Goal: Information Seeking & Learning: Check status

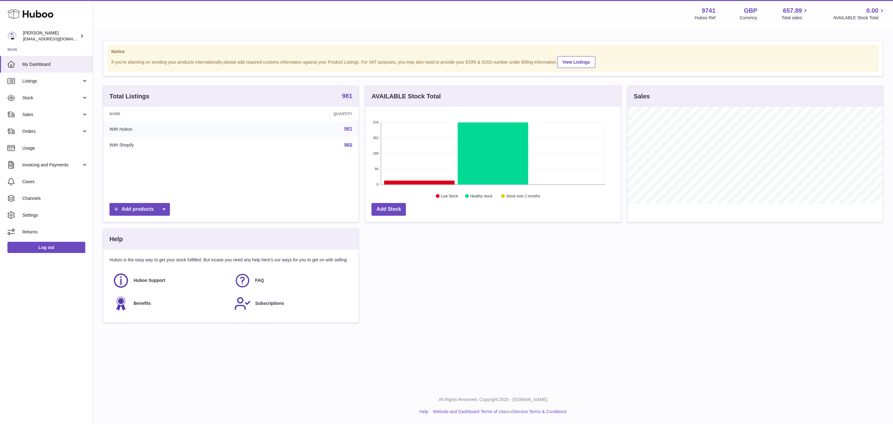
scroll to position [97, 255]
click at [347, 93] on strong "981" at bounding box center [347, 96] width 10 height 6
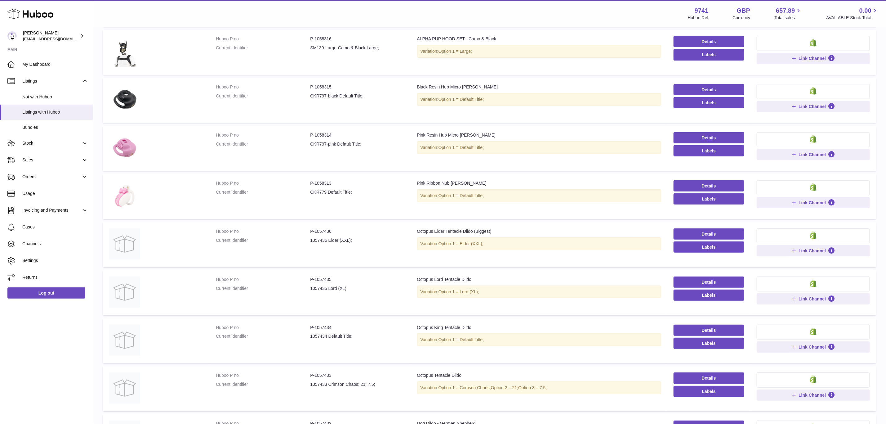
scroll to position [129, 0]
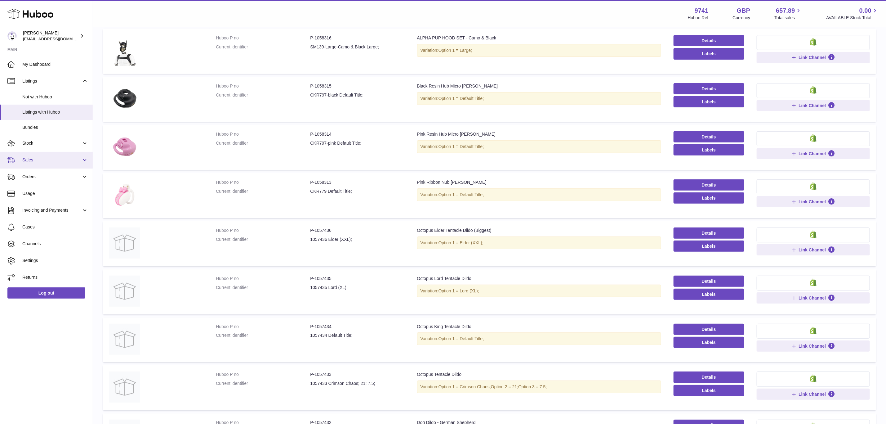
click at [69, 156] on link "Sales" at bounding box center [46, 160] width 93 height 17
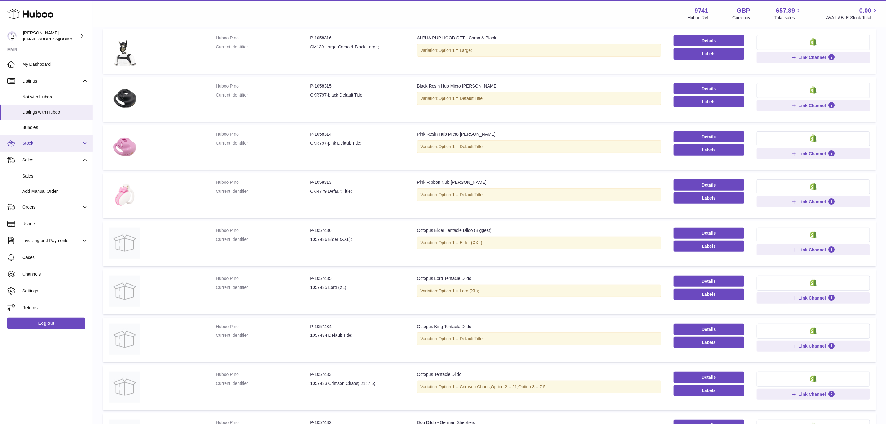
click at [67, 147] on link "Stock" at bounding box center [46, 143] width 93 height 17
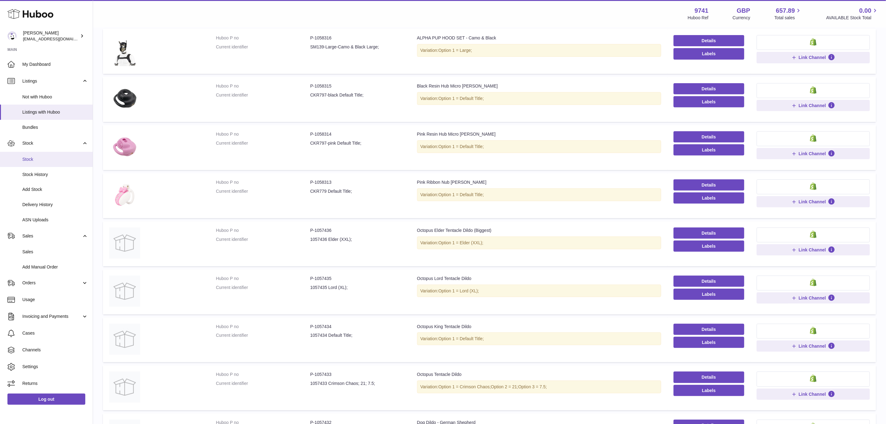
click at [64, 159] on span "Stock" at bounding box center [55, 159] width 66 height 6
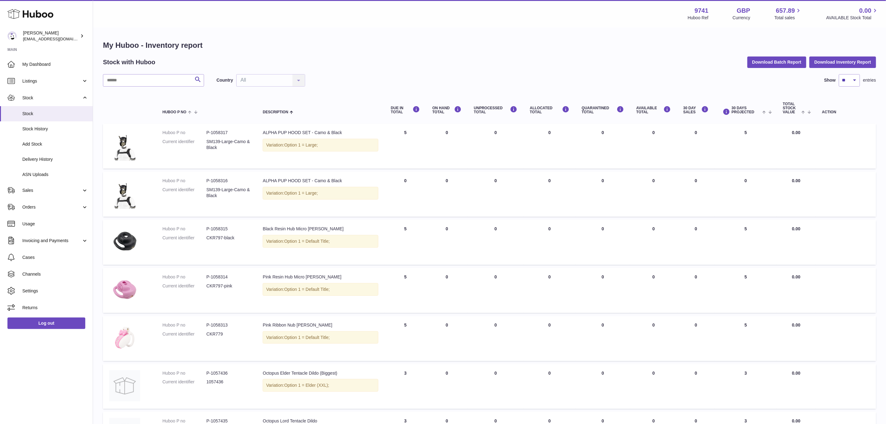
click at [399, 109] on div "DUE IN TOTAL" at bounding box center [405, 110] width 29 height 8
click at [275, 75] on div "Country All All No elements found. Consider changing the search query. List is …" at bounding box center [261, 80] width 89 height 12
click at [291, 83] on div "Country All All No elements found. Consider changing the search query. List is …" at bounding box center [261, 80] width 89 height 12
click at [52, 190] on span "Sales" at bounding box center [51, 190] width 59 height 6
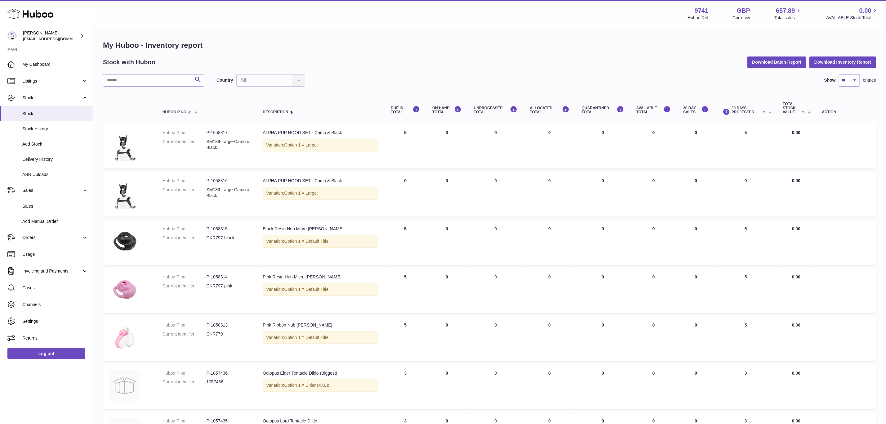
click at [398, 110] on div "DUE IN TOTAL" at bounding box center [405, 110] width 29 height 8
click at [414, 111] on div "DUE IN TOTAL" at bounding box center [405, 110] width 29 height 8
click at [417, 110] on icon at bounding box center [416, 109] width 7 height 8
click at [418, 110] on icon at bounding box center [416, 109] width 7 height 8
click at [764, 111] on span at bounding box center [766, 111] width 10 height 5
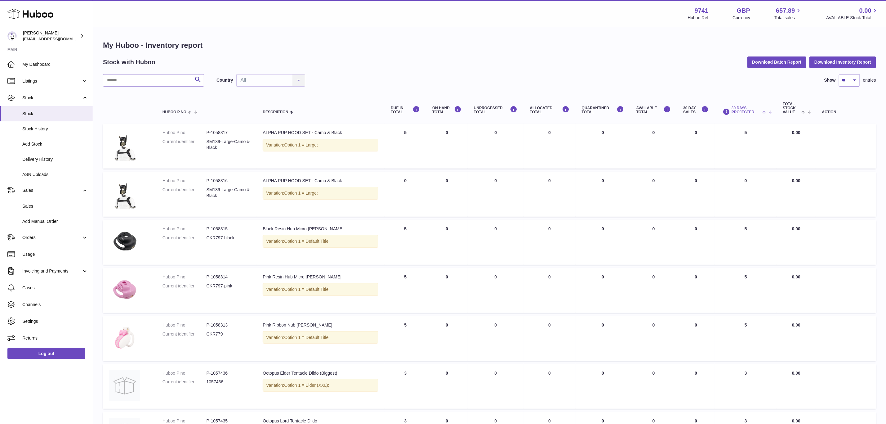
click at [771, 114] on span at bounding box center [766, 111] width 10 height 5
click at [52, 113] on span "Stock" at bounding box center [55, 114] width 66 height 6
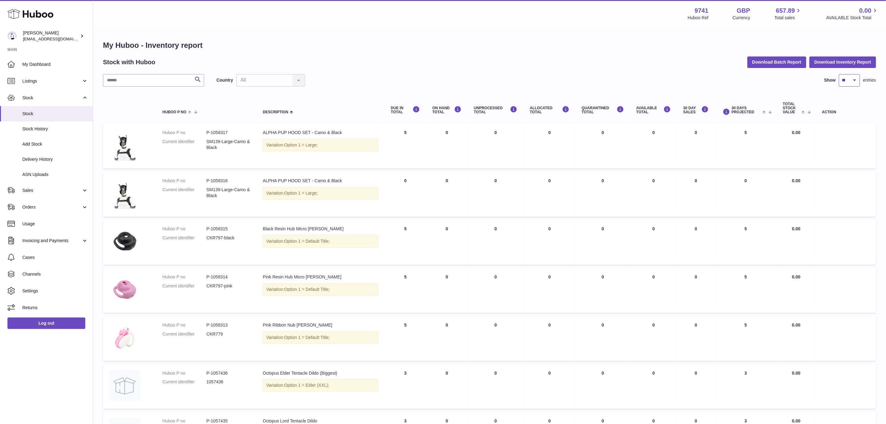
click at [856, 83] on select "** ** ** ***" at bounding box center [849, 80] width 21 height 12
select select "***"
click at [839, 74] on select "** ** ** ***" at bounding box center [849, 80] width 21 height 12
click at [400, 107] on div "DUE IN TOTAL" at bounding box center [405, 110] width 29 height 8
